Goal: Find specific page/section: Find specific page/section

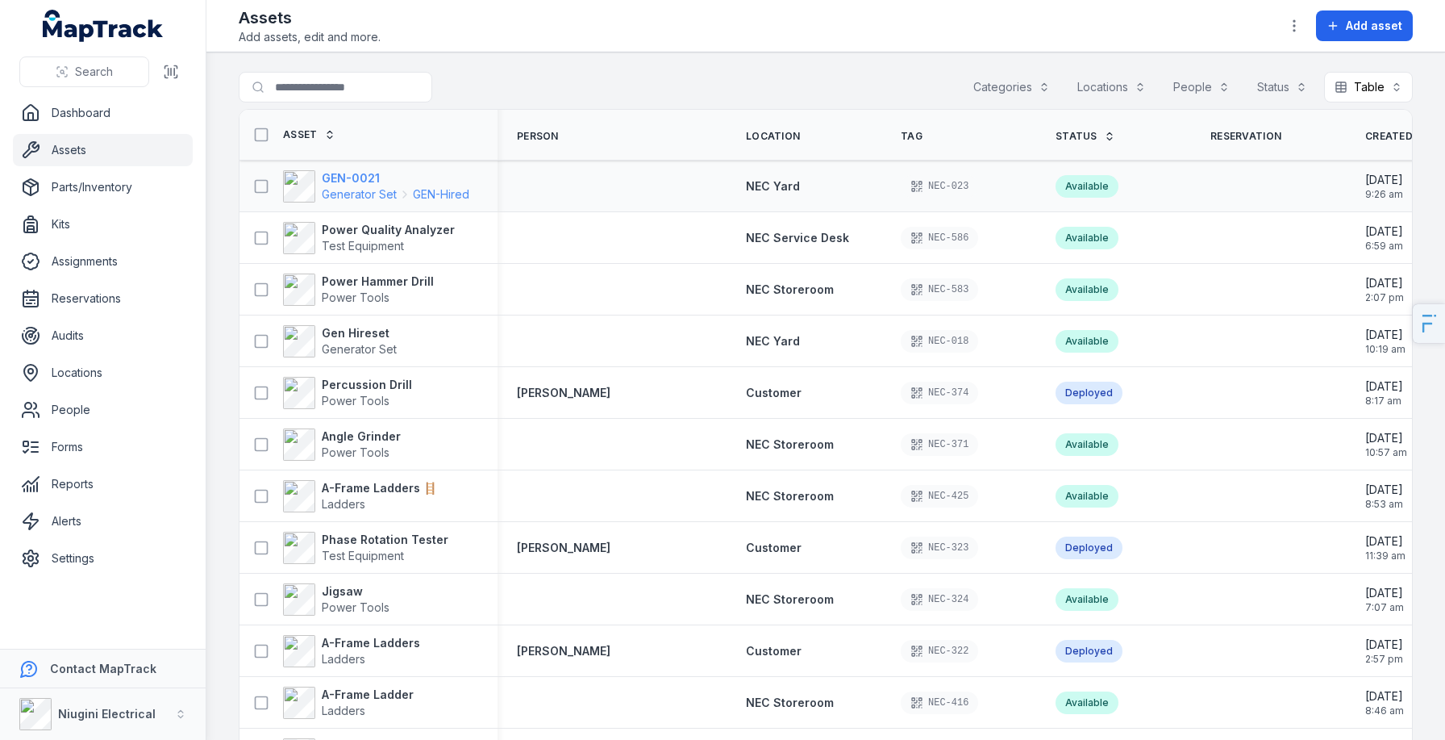
click at [337, 195] on span "Generator Set" at bounding box center [359, 194] width 75 height 16
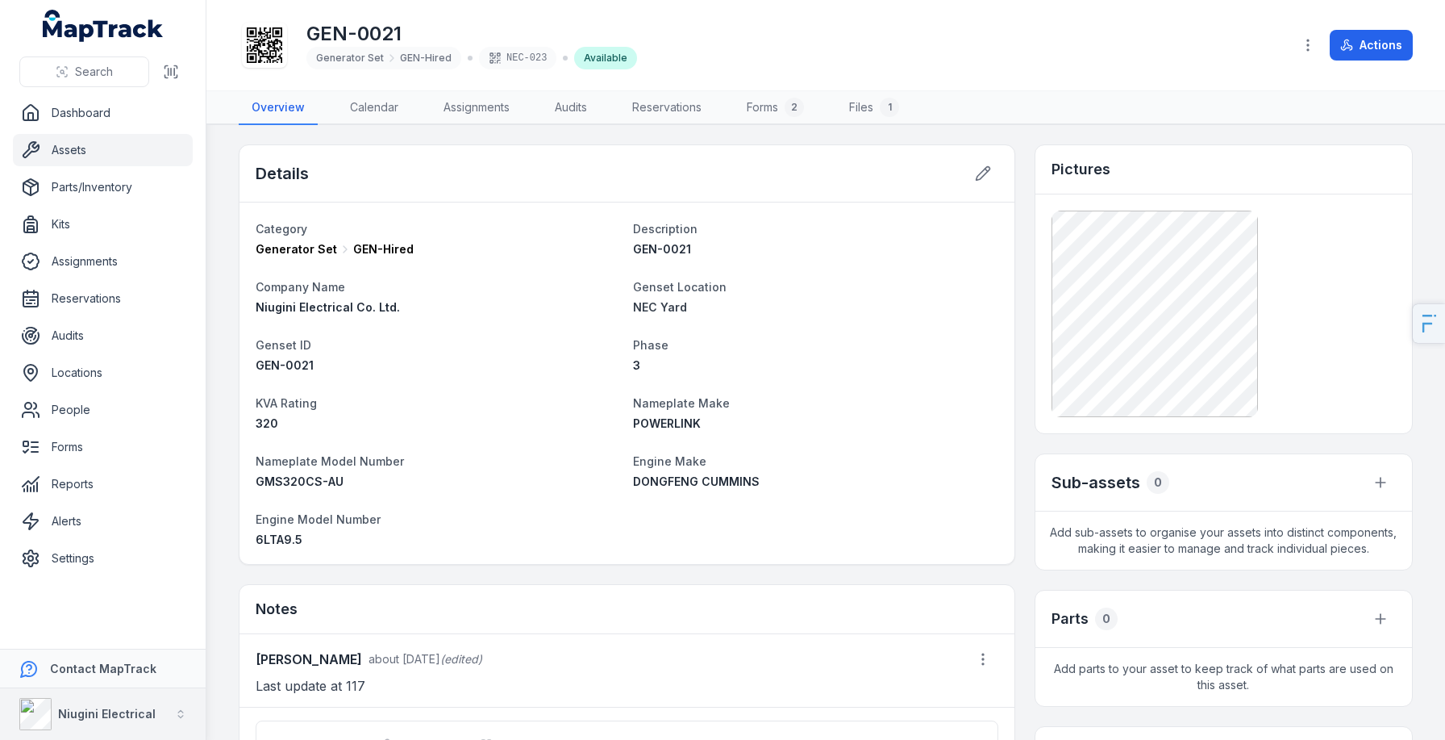
click at [58, 726] on div "Niugini Electrical" at bounding box center [87, 714] width 136 height 32
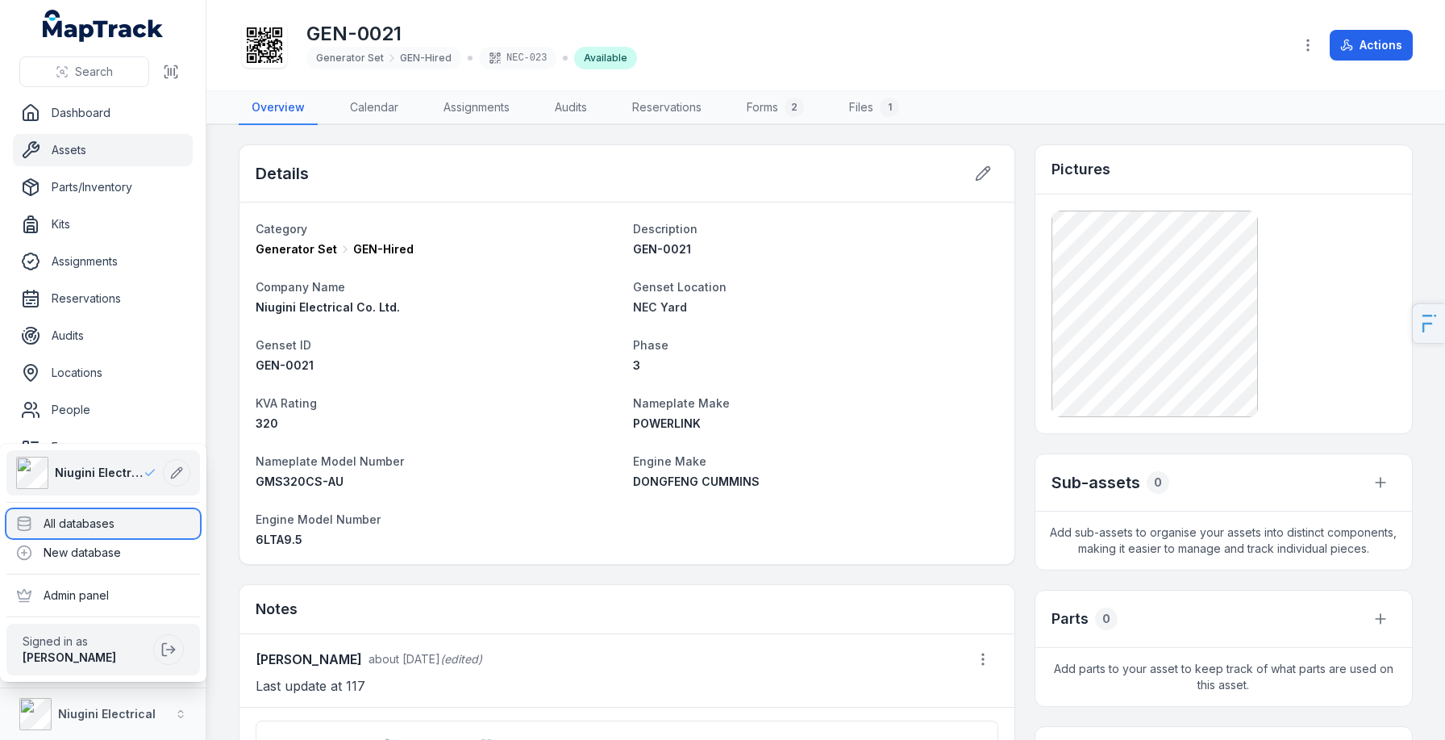
click at [125, 519] on div "All databases" at bounding box center [103, 523] width 194 height 29
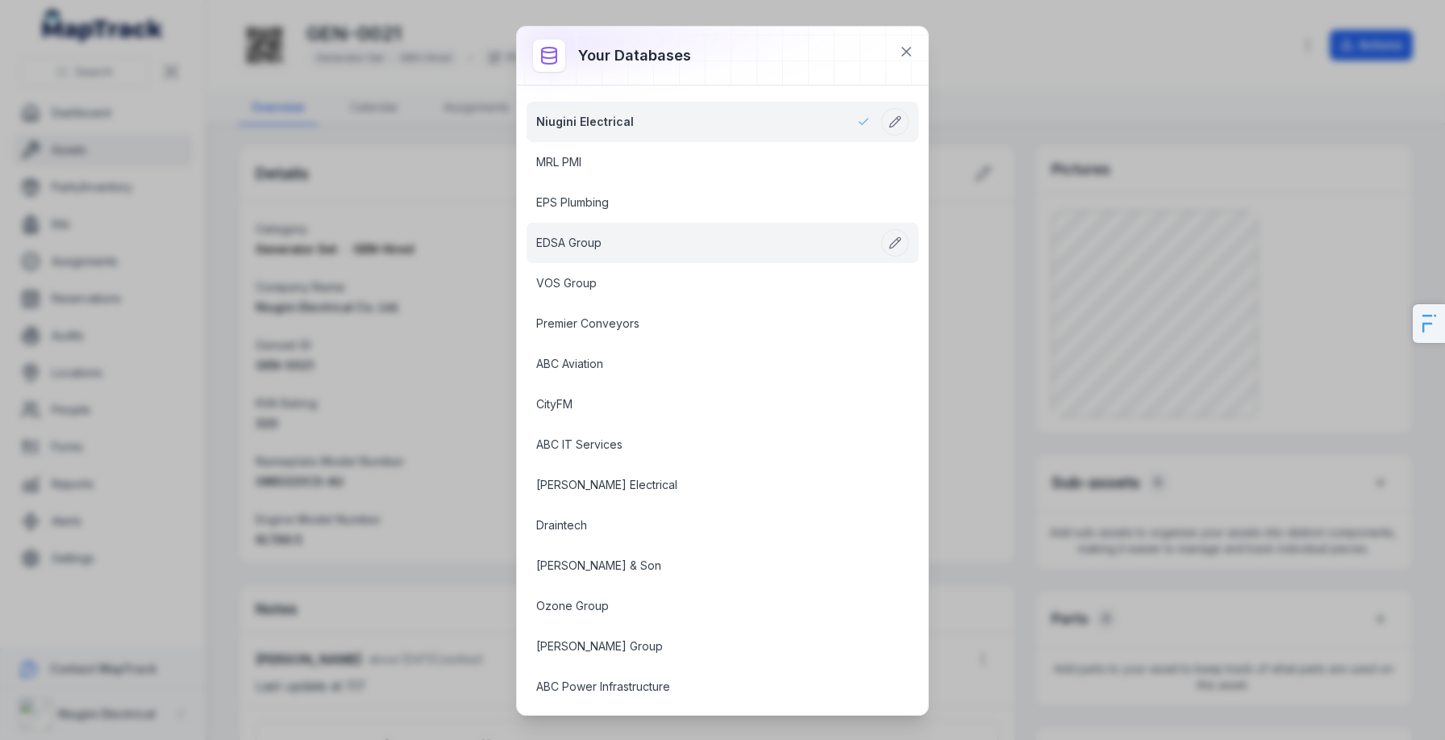
scroll to position [1218, 0]
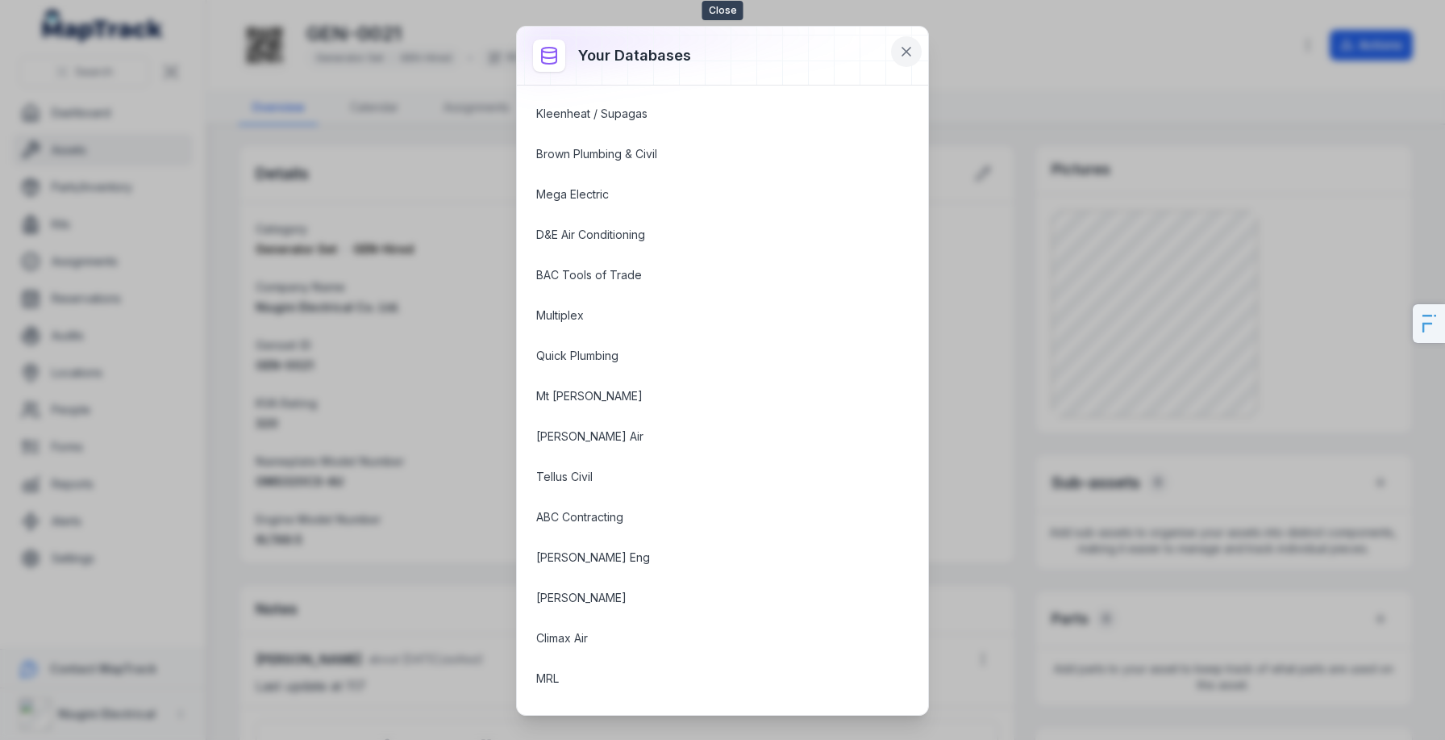
click at [906, 49] on icon at bounding box center [906, 52] width 16 height 16
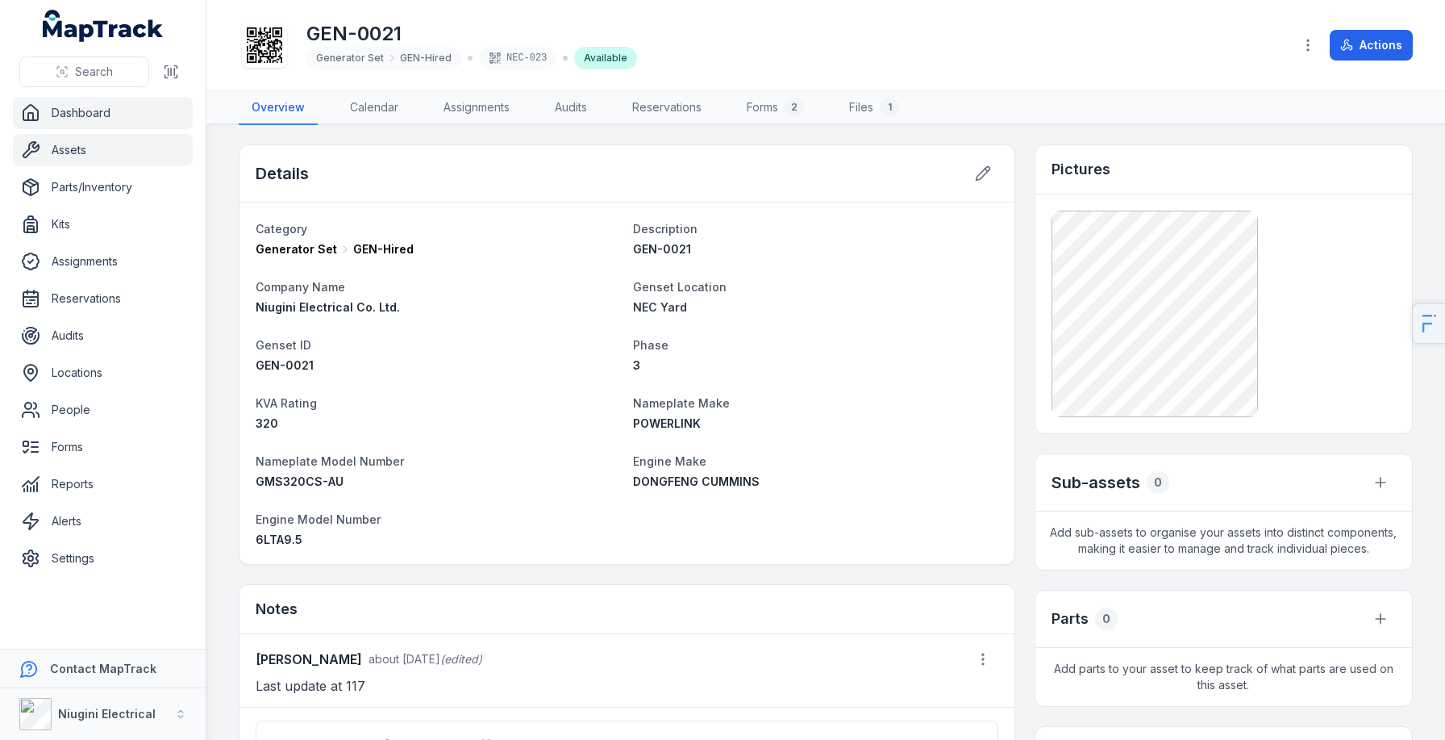
click at [161, 109] on link "Dashboard" at bounding box center [103, 113] width 180 height 32
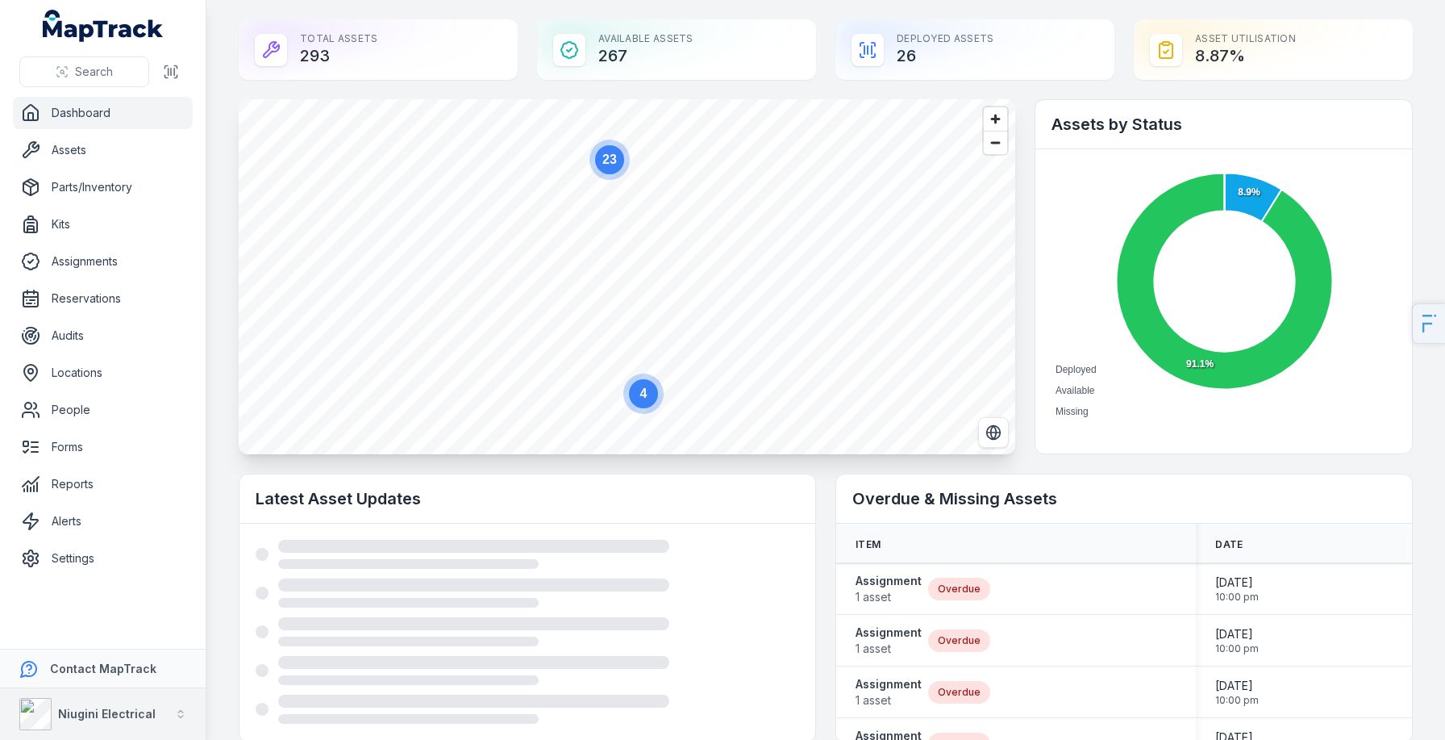
click at [125, 711] on strong "Niugini Electrical" at bounding box center [107, 714] width 98 height 14
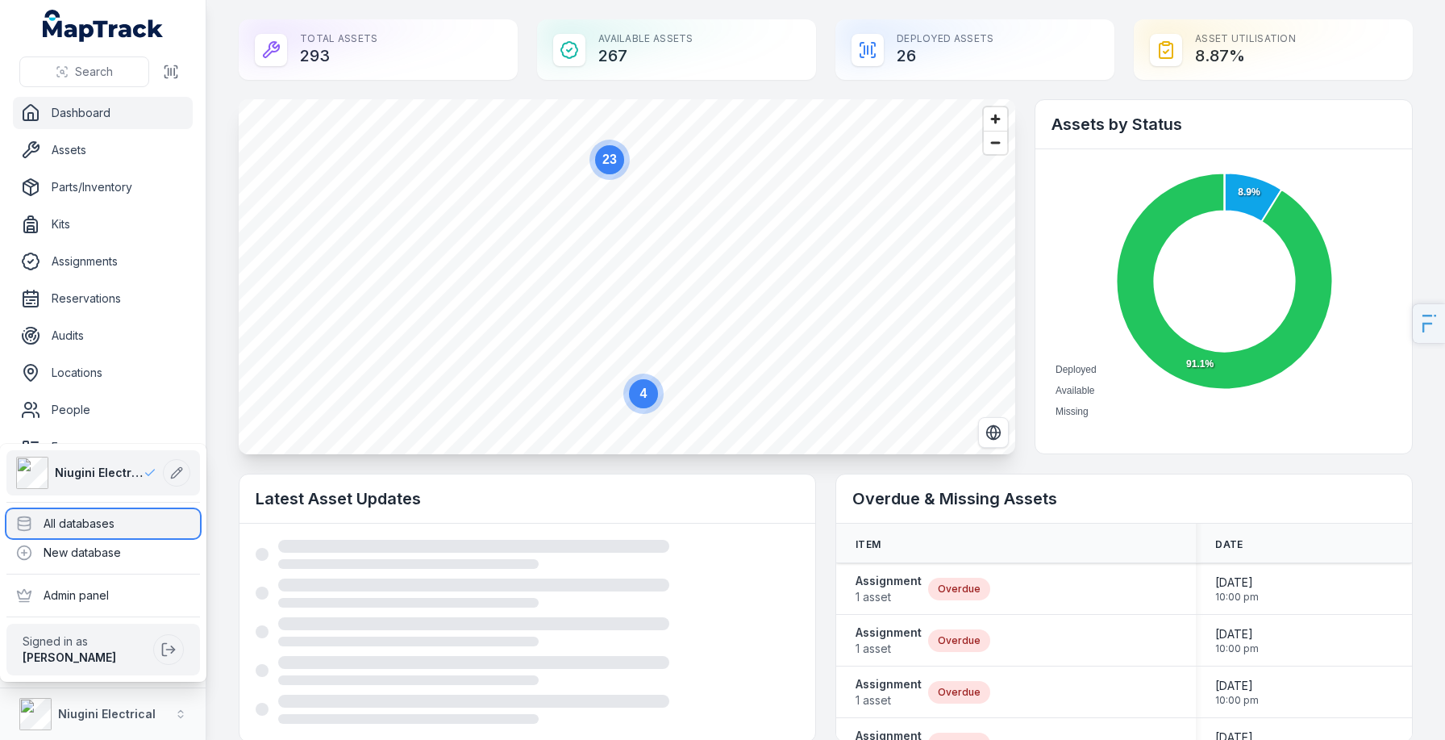
click at [141, 515] on div "All databases" at bounding box center [103, 523] width 194 height 29
